Goal: Download file/media

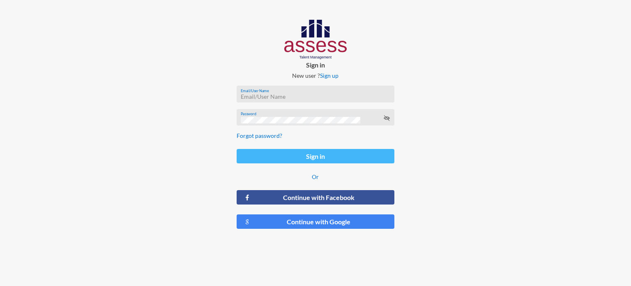
type input "[EMAIL_ADDRESS][DOMAIN_NAME]"
click at [293, 152] on button "Sign in" at bounding box center [316, 156] width 158 height 14
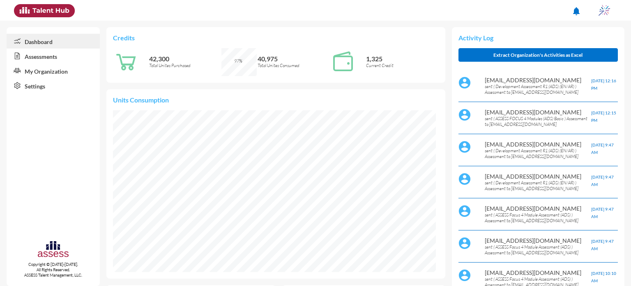
scroll to position [73, 154]
click at [45, 57] on link "Assessments" at bounding box center [53, 55] width 93 height 15
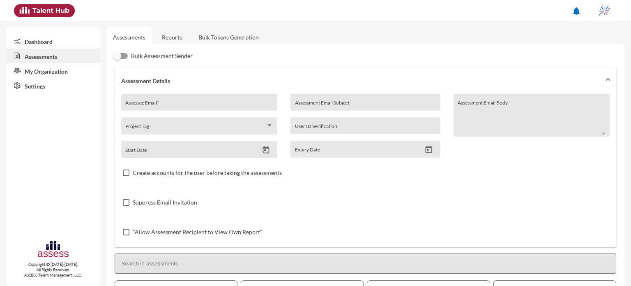
click at [171, 37] on link "Reports" at bounding box center [171, 37] width 33 height 20
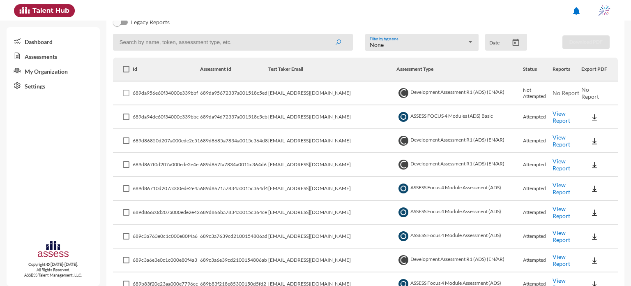
scroll to position [105, 0]
click at [513, 40] on icon "Open calendar" at bounding box center [516, 43] width 9 height 9
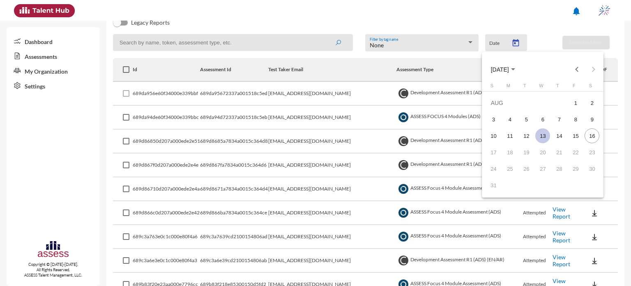
click at [543, 133] on div "13" at bounding box center [542, 135] width 15 height 15
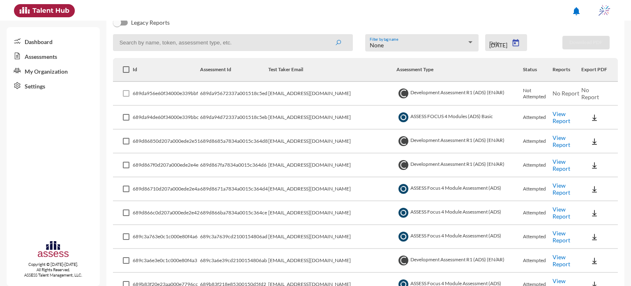
scroll to position [0, 0]
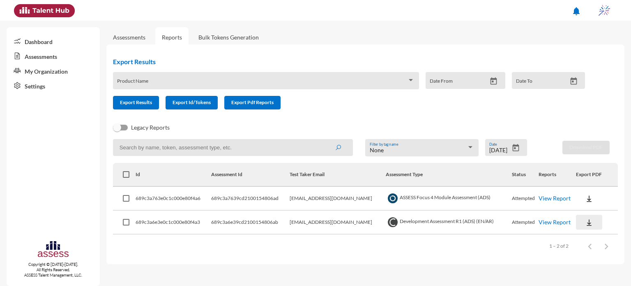
click at [587, 225] on img at bounding box center [589, 222] width 8 height 8
click at [597, 192] on button "Personality / EN" at bounding box center [604, 192] width 54 height 16
click at [582, 207] on td at bounding box center [597, 199] width 42 height 24
click at [592, 200] on img at bounding box center [589, 198] width 8 height 8
click at [588, 214] on button "EN" at bounding box center [600, 214] width 46 height 16
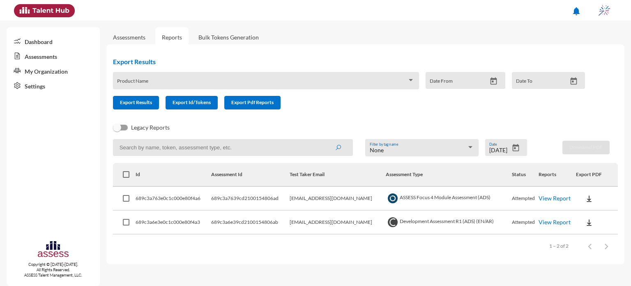
click at [496, 42] on div "Assessments Reports Bulk Tokens Generation Export Results Product Name Date Fro…" at bounding box center [368, 142] width 525 height 243
click at [518, 151] on icon "Open calendar" at bounding box center [515, 147] width 7 height 7
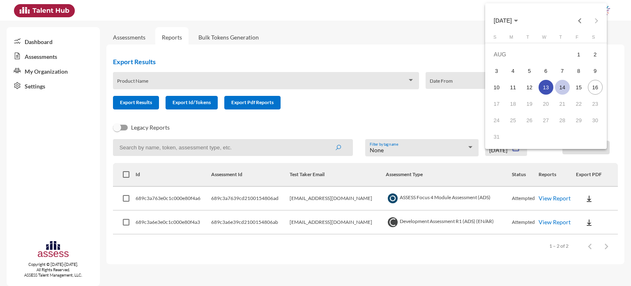
click at [558, 83] on div "14" at bounding box center [562, 87] width 15 height 15
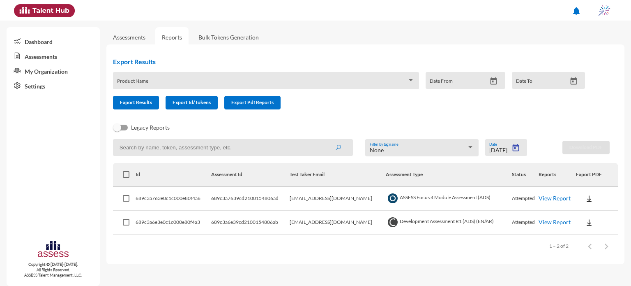
type input "[DATE]"
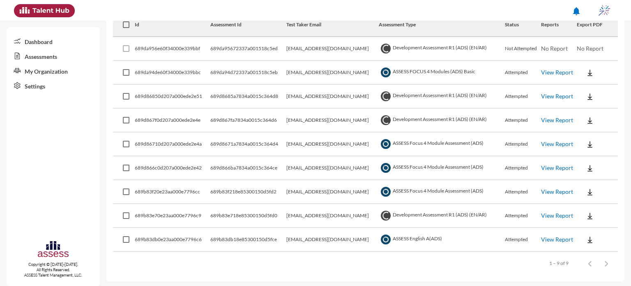
scroll to position [150, 0]
click at [593, 166] on button at bounding box center [590, 166] width 26 height 15
click at [591, 182] on button "EN" at bounding box center [598, 182] width 46 height 16
click at [590, 148] on button at bounding box center [590, 143] width 26 height 15
click at [591, 160] on button "EN" at bounding box center [598, 158] width 46 height 16
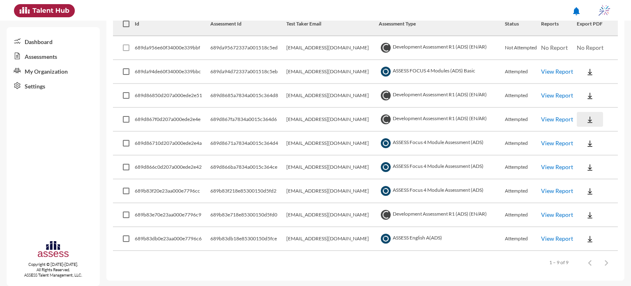
click at [586, 122] on img at bounding box center [590, 119] width 8 height 8
click at [587, 164] on button "Personality / EN" at bounding box center [603, 166] width 56 height 16
click at [588, 99] on img at bounding box center [590, 96] width 8 height 8
click at [593, 143] on button "Personality / EN" at bounding box center [603, 142] width 56 height 16
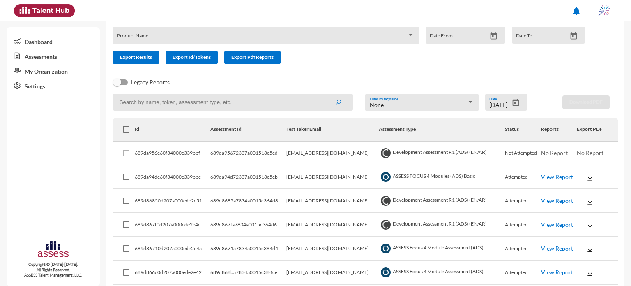
scroll to position [46, 0]
click at [512, 103] on icon "Open calendar" at bounding box center [516, 102] width 9 height 9
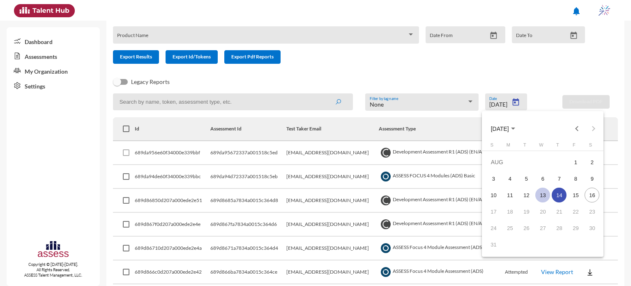
click at [542, 194] on div "13" at bounding box center [542, 194] width 15 height 15
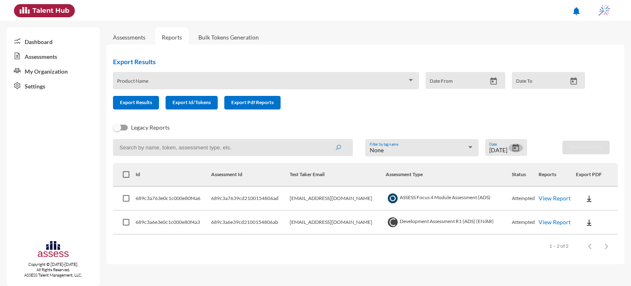
click at [519, 150] on icon "Open calendar" at bounding box center [516, 147] width 9 height 9
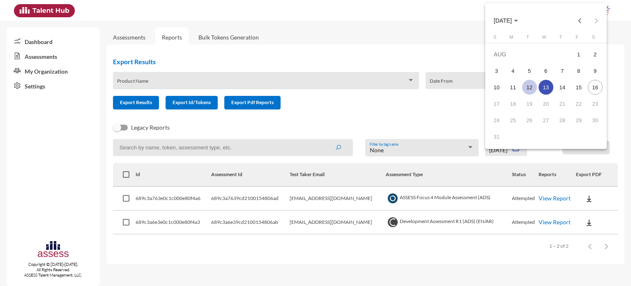
click at [527, 90] on div "12" at bounding box center [529, 87] width 15 height 15
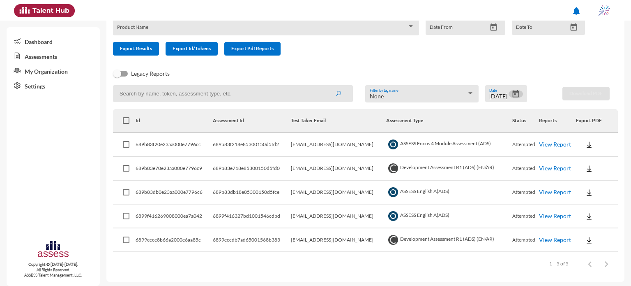
scroll to position [56, 0]
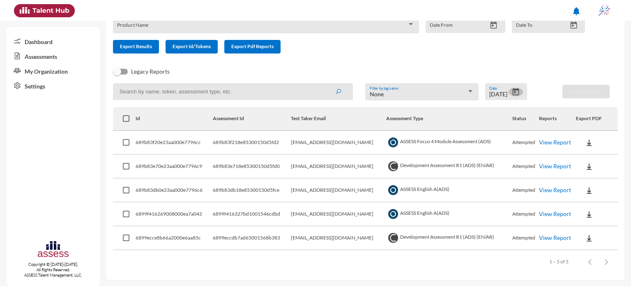
click at [514, 89] on icon "Open calendar" at bounding box center [515, 91] width 7 height 7
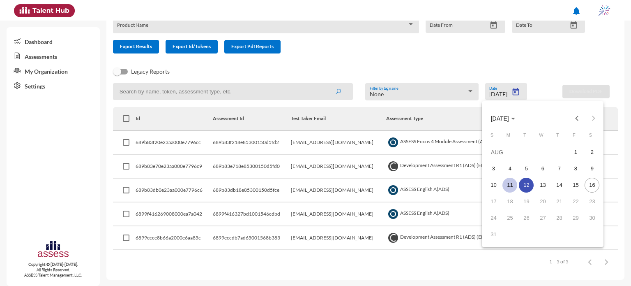
click at [508, 185] on div "11" at bounding box center [510, 185] width 15 height 15
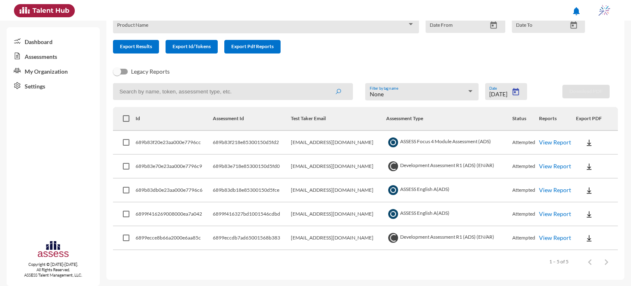
type input "[DATE]"
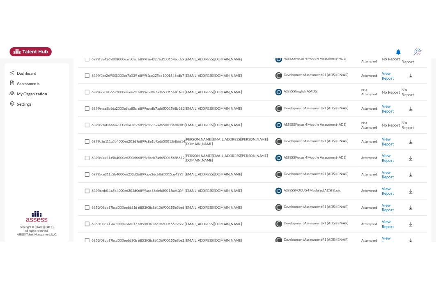
scroll to position [225, 0]
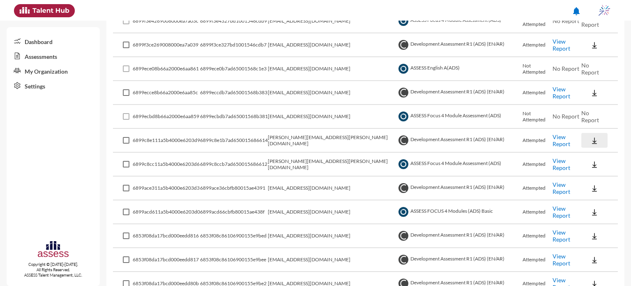
click at [590, 139] on img at bounding box center [594, 140] width 8 height 8
click at [599, 185] on button "Personality / EN" at bounding box center [603, 186] width 56 height 16
click at [590, 166] on img at bounding box center [594, 164] width 8 height 8
click at [587, 178] on button "EN" at bounding box center [598, 179] width 46 height 16
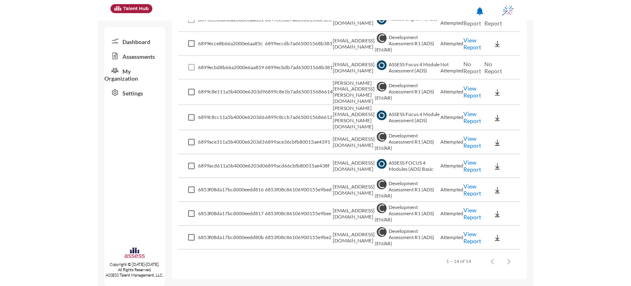
scroll to position [269, 0]
